Goal: Transaction & Acquisition: Purchase product/service

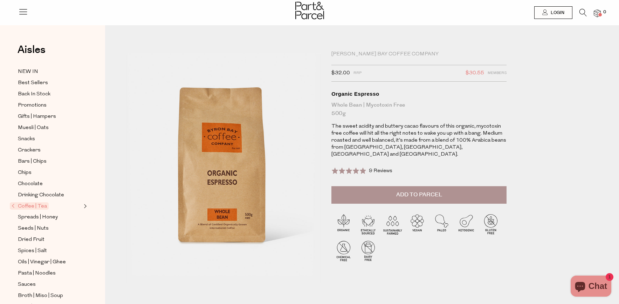
click at [584, 11] on icon at bounding box center [583, 13] width 7 height 8
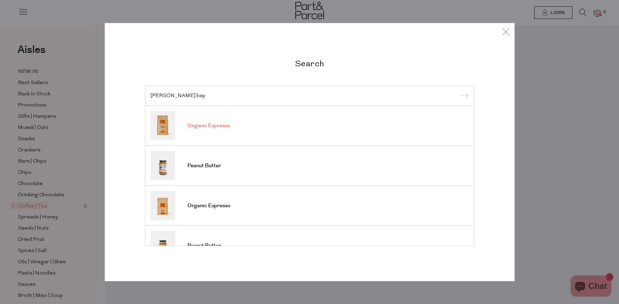
type input "byron bay"
click at [229, 128] on span "Organic Espresso" at bounding box center [208, 125] width 43 height 7
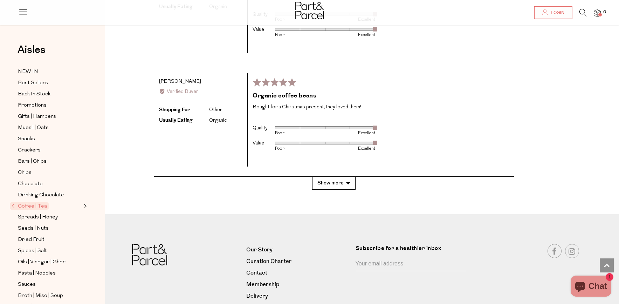
scroll to position [1257, 0]
